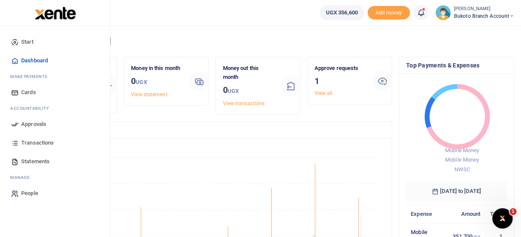
click at [39, 123] on span "Approvals" at bounding box center [33, 124] width 25 height 8
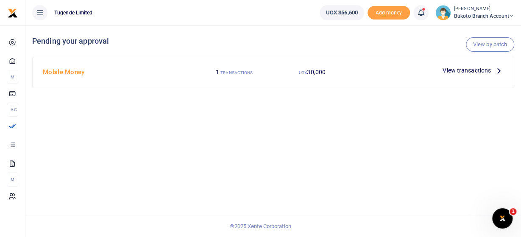
click at [462, 73] on span "View transactions" at bounding box center [467, 70] width 48 height 9
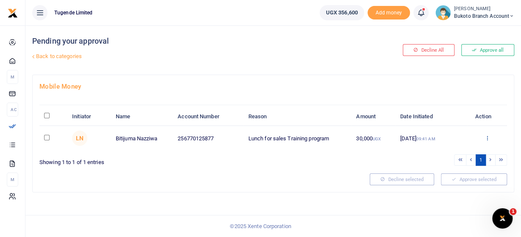
click at [487, 138] on icon at bounding box center [487, 138] width 6 height 6
click at [456, 151] on link "Approve" at bounding box center [456, 152] width 67 height 12
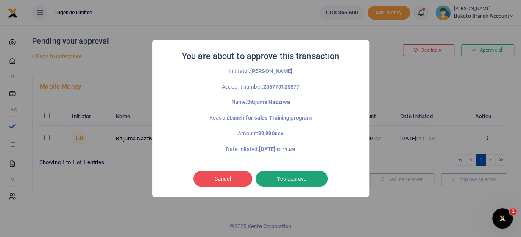
click at [308, 175] on button "Yes approve" at bounding box center [292, 179] width 72 height 16
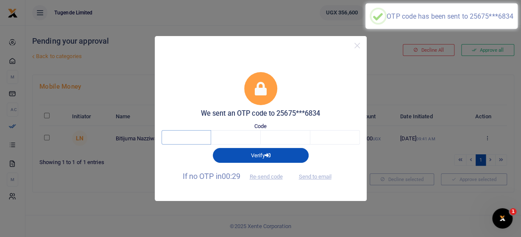
click at [187, 139] on input "text" at bounding box center [187, 137] width 50 height 14
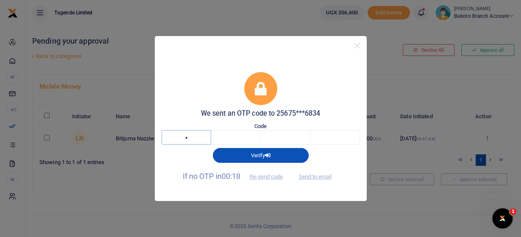
type input "2"
type input "9"
type input "4"
type input "1"
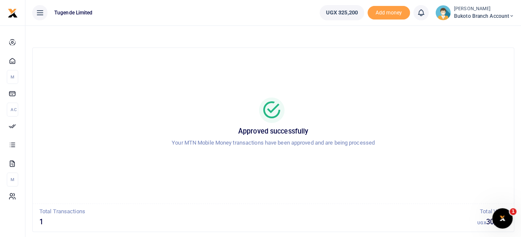
click at [187, 139] on p "Your MTN Mobile Money transactions have been approved and are being processed" at bounding box center [273, 143] width 461 height 9
